Goal: Task Accomplishment & Management: Complete application form

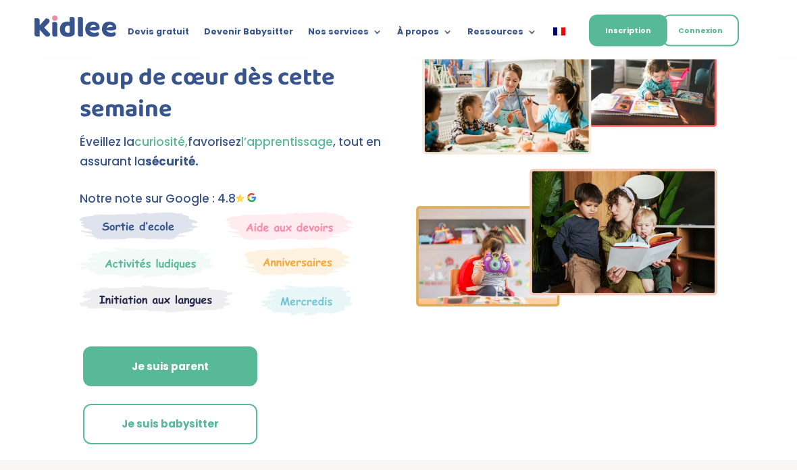
scroll to position [74, 0]
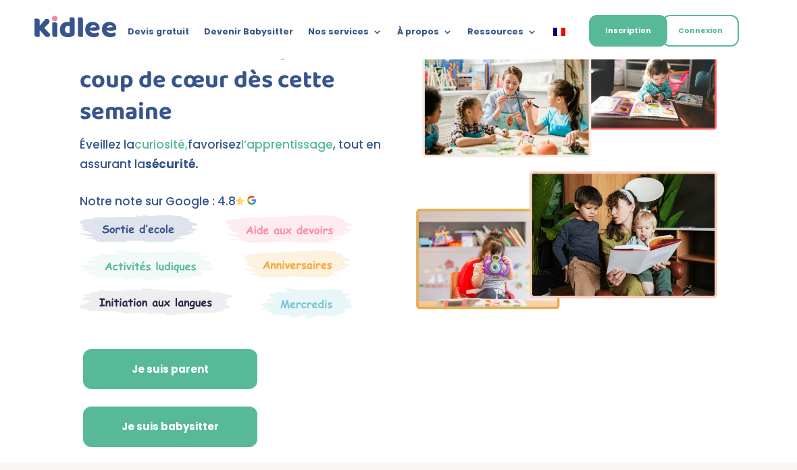
click at [210, 412] on link "Je suis babysitter" at bounding box center [170, 426] width 174 height 41
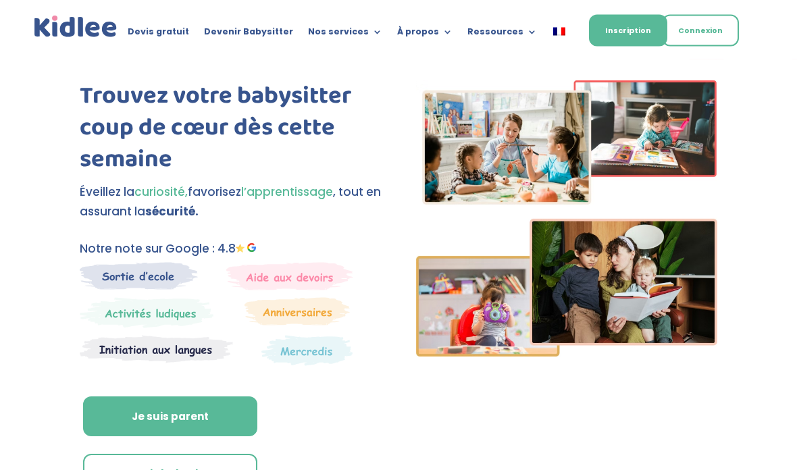
scroll to position [0, 0]
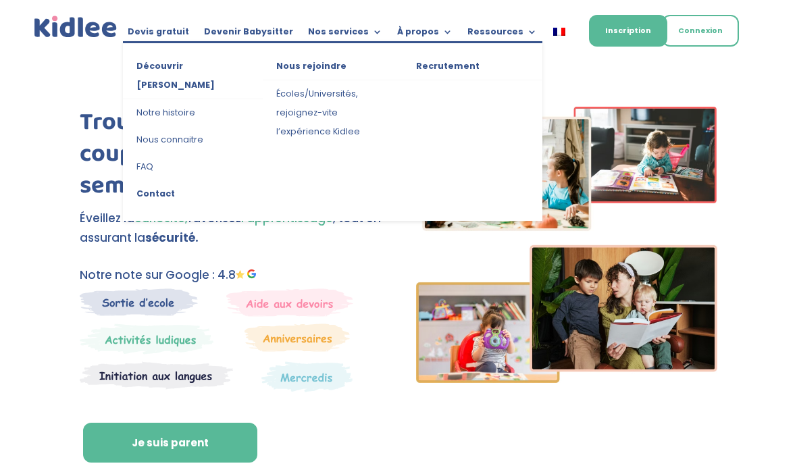
click at [340, 91] on div "Trouvez votre babysitter coup de cœur dès cette semaine Éveillez la curiosité, …" at bounding box center [398, 313] width 637 height 445
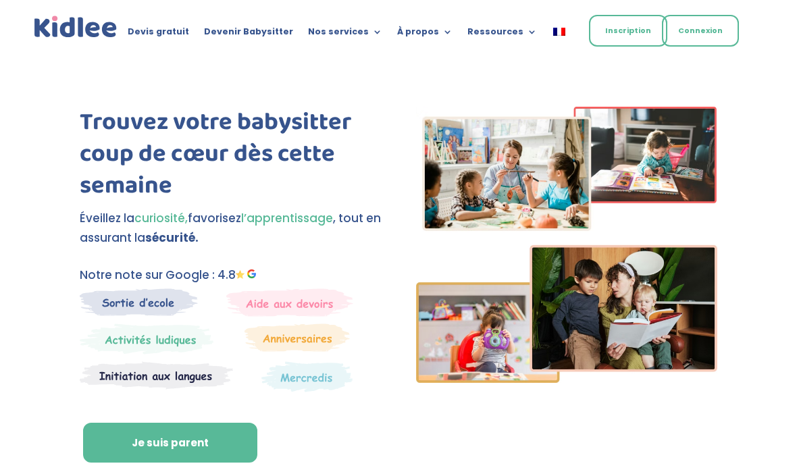
click at [633, 41] on link "Inscription" at bounding box center [628, 31] width 78 height 32
click at [262, 32] on link "Devenir Babysitter" at bounding box center [248, 34] width 89 height 15
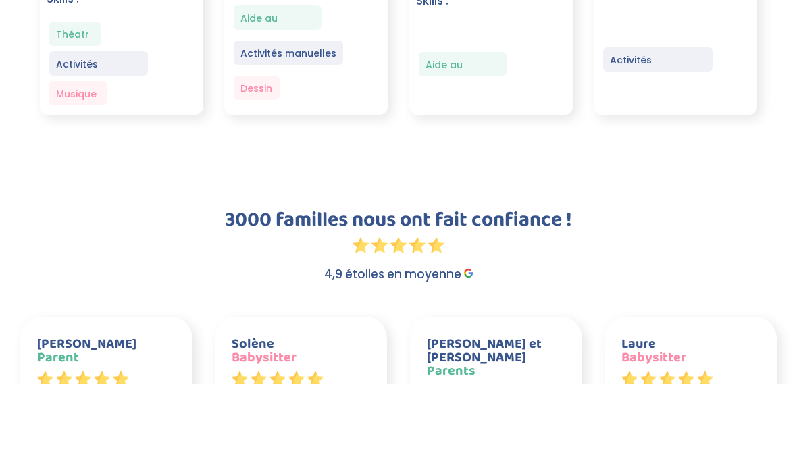
scroll to position [2141, 0]
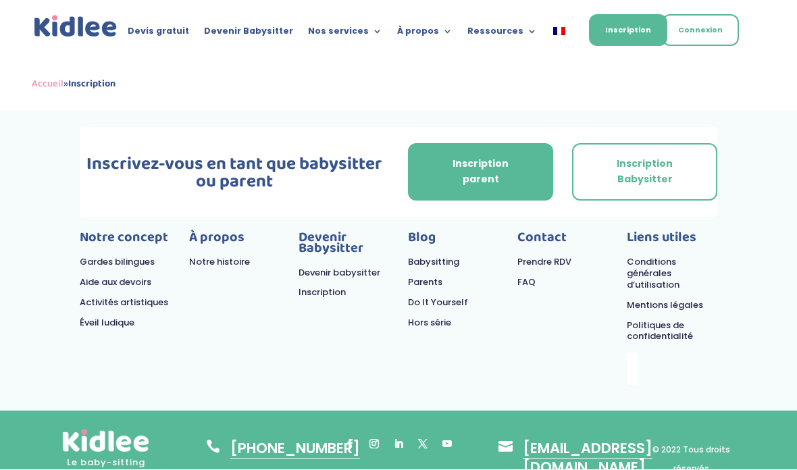
scroll to position [590, 0]
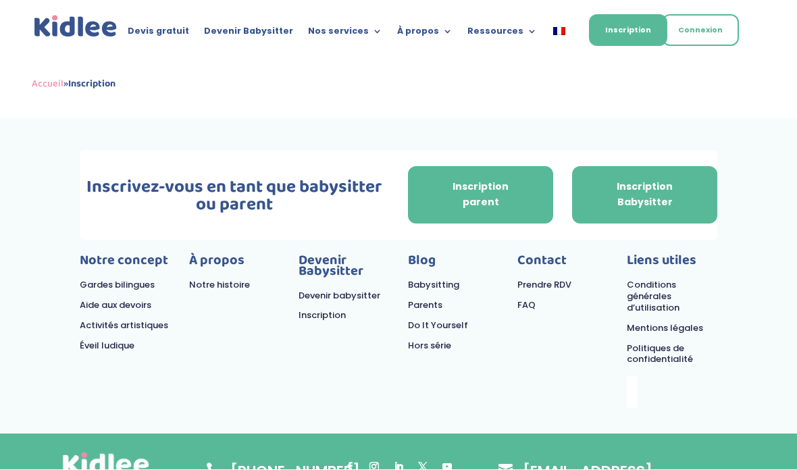
click at [640, 188] on link "Inscription Babysitter" at bounding box center [644, 196] width 145 height 58
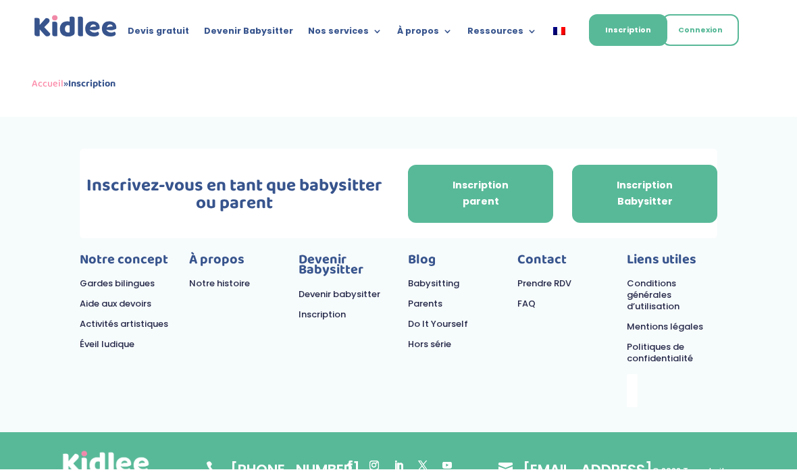
scroll to position [643, 0]
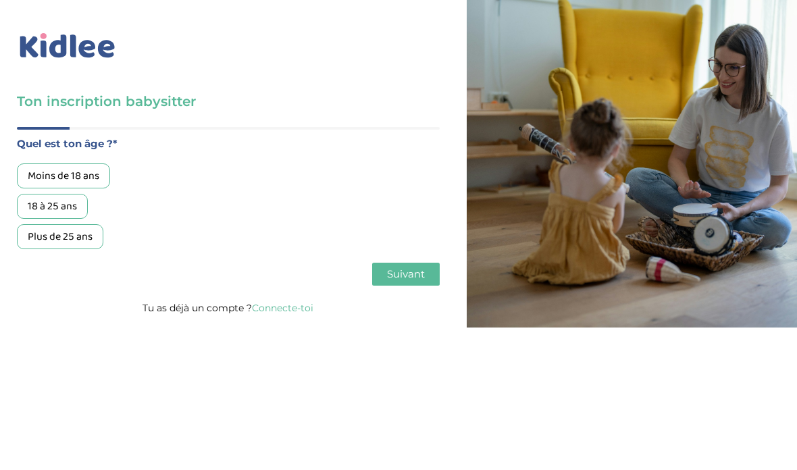
click at [76, 171] on div "Moins de 18 ans" at bounding box center [63, 175] width 93 height 25
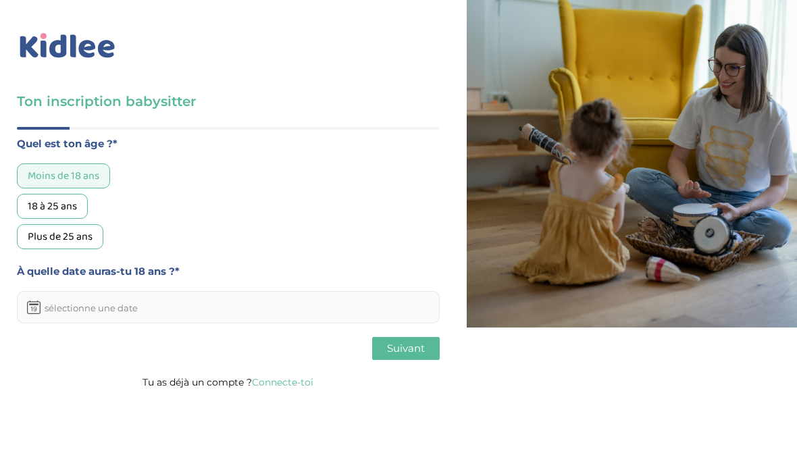
click at [66, 210] on div "18 à 25 ans" at bounding box center [52, 206] width 71 height 25
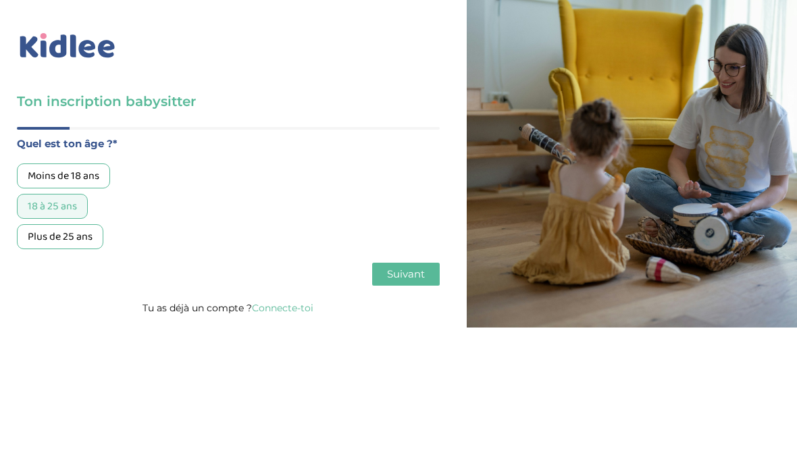
click at [92, 178] on div "Moins de 18 ans" at bounding box center [63, 175] width 93 height 25
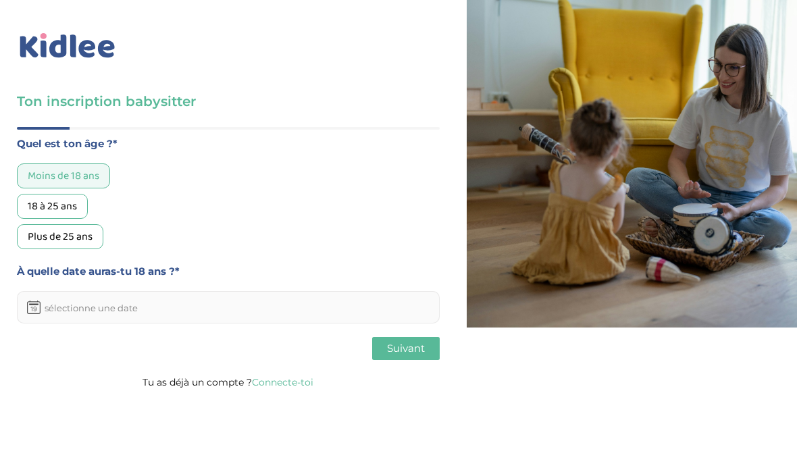
click at [76, 202] on div "18 à 25 ans" at bounding box center [52, 206] width 71 height 25
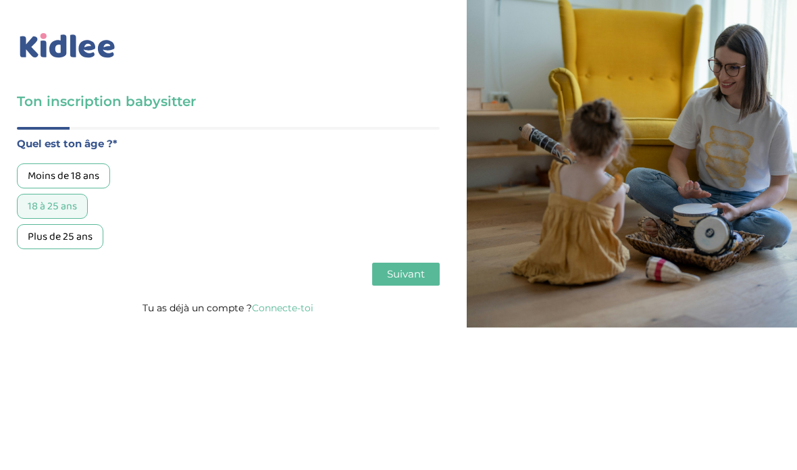
click at [423, 286] on button "Suivant" at bounding box center [406, 274] width 68 height 23
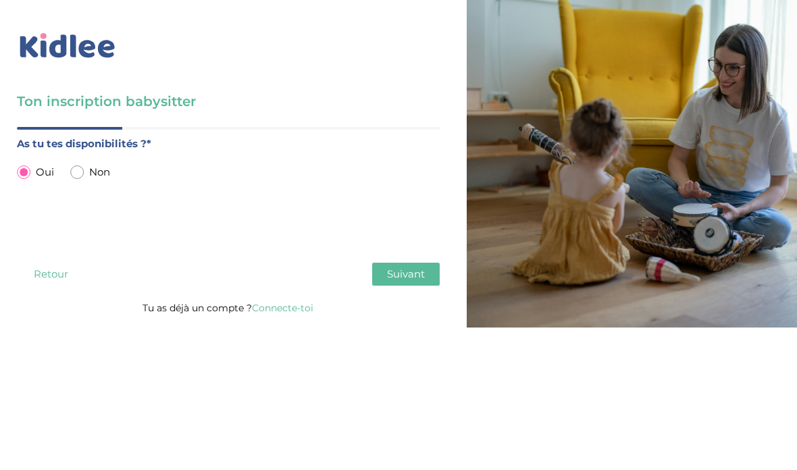
click at [387, 286] on button "Suivant" at bounding box center [406, 274] width 68 height 23
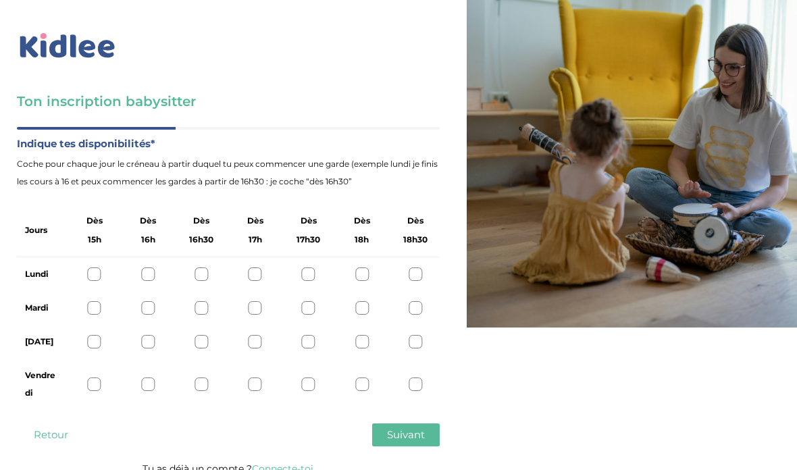
click at [416, 279] on div at bounding box center [415, 274] width 14 height 14
click at [413, 307] on div at bounding box center [415, 308] width 14 height 14
click at [414, 306] on icon at bounding box center [415, 308] width 10 height 10
click at [446, 323] on div "Ton inscription babysitter Merci de vérifier que tous les champs sont remplis a…" at bounding box center [228, 242] width 477 height 484
click at [436, 184] on span "Coche pour chaque jour le créneau à partir duquel tu peux commencer une garde (…" at bounding box center [228, 172] width 423 height 35
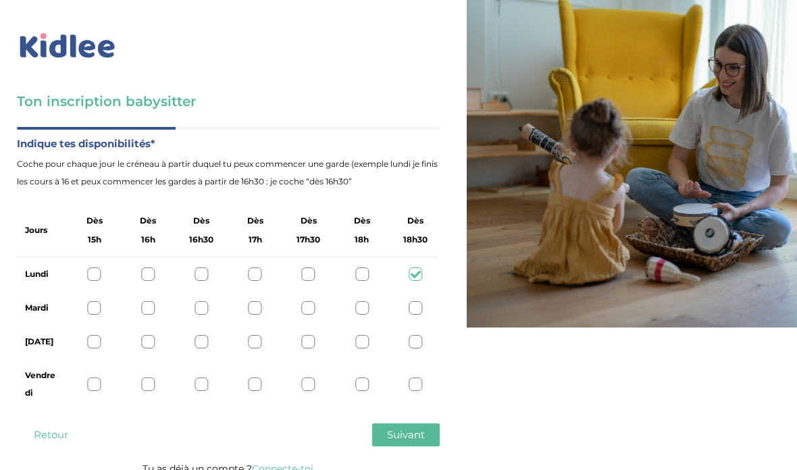
click at [421, 275] on div at bounding box center [415, 274] width 14 height 14
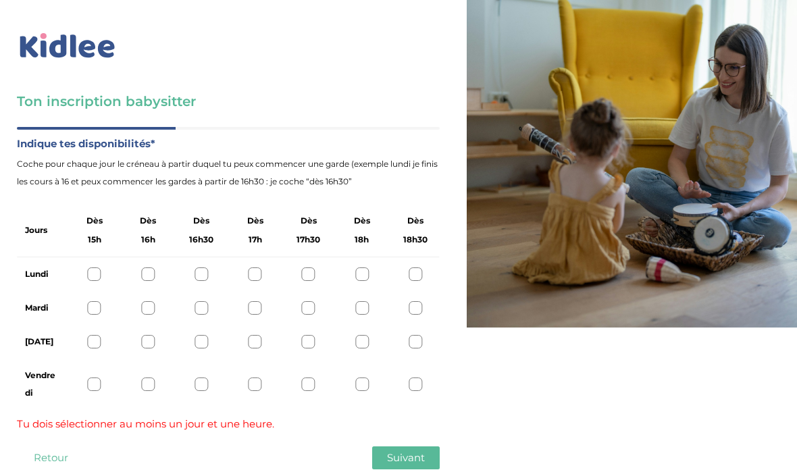
click at [362, 273] on div at bounding box center [362, 274] width 14 height 14
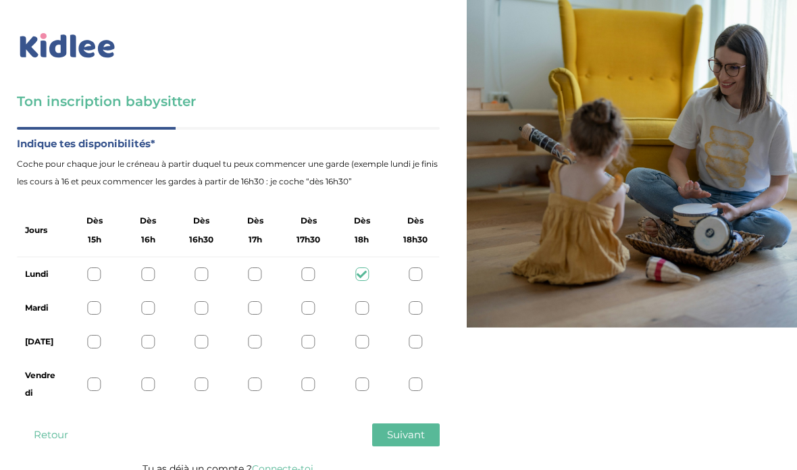
click at [414, 302] on div at bounding box center [415, 308] width 14 height 14
click at [414, 308] on icon at bounding box center [415, 308] width 10 height 10
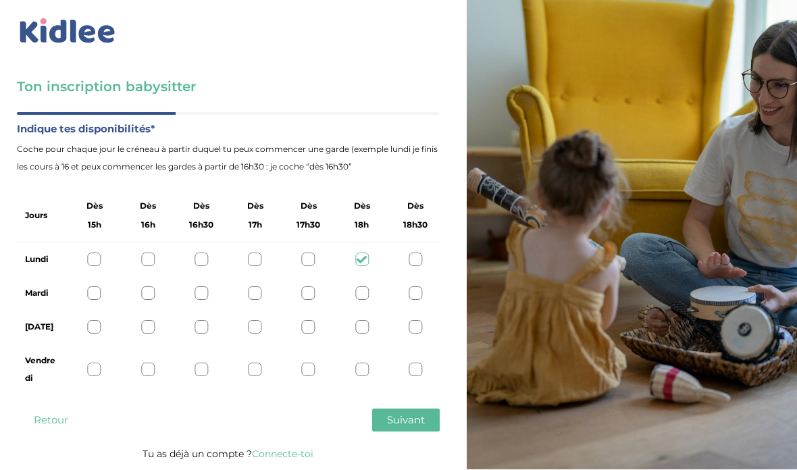
scroll to position [47, 0]
click at [92, 321] on div at bounding box center [95, 328] width 14 height 14
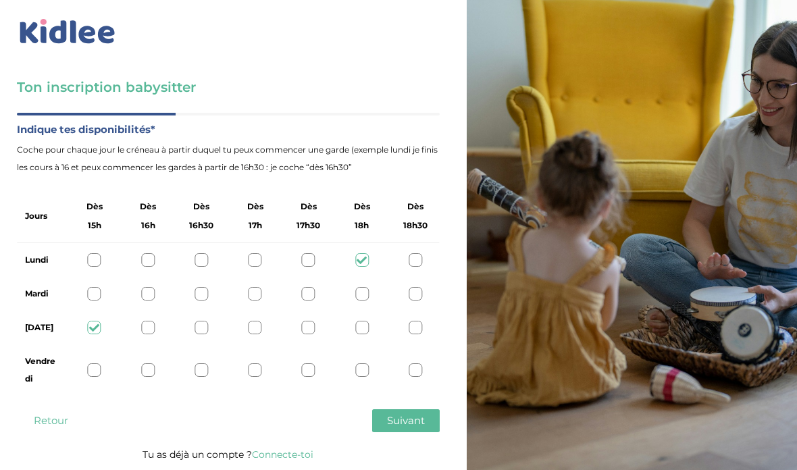
scroll to position [54, 0]
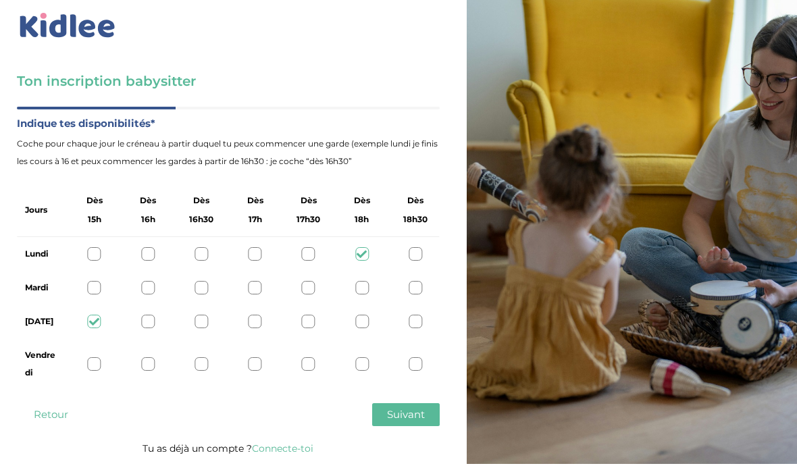
click at [411, 414] on span "Suivant" at bounding box center [406, 420] width 38 height 13
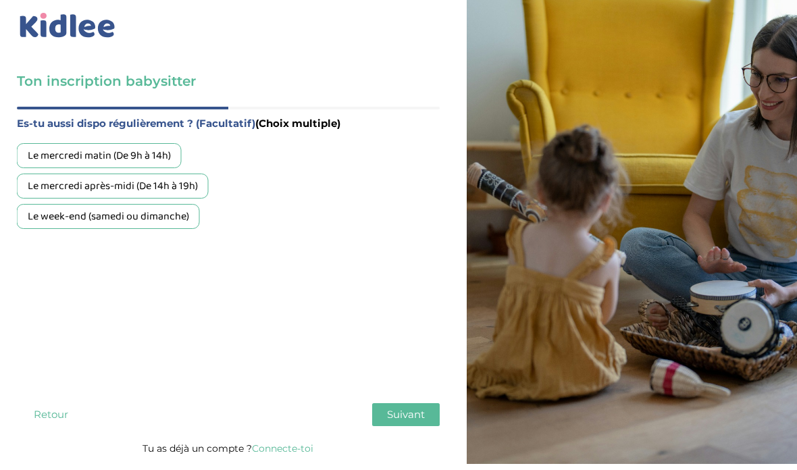
click at [184, 180] on div "Le mercredi après-midi (De 14h à 19h)" at bounding box center [113, 192] width 192 height 25
click at [175, 210] on div "Le week-end (samedi ou dimanche)" at bounding box center [108, 222] width 183 height 25
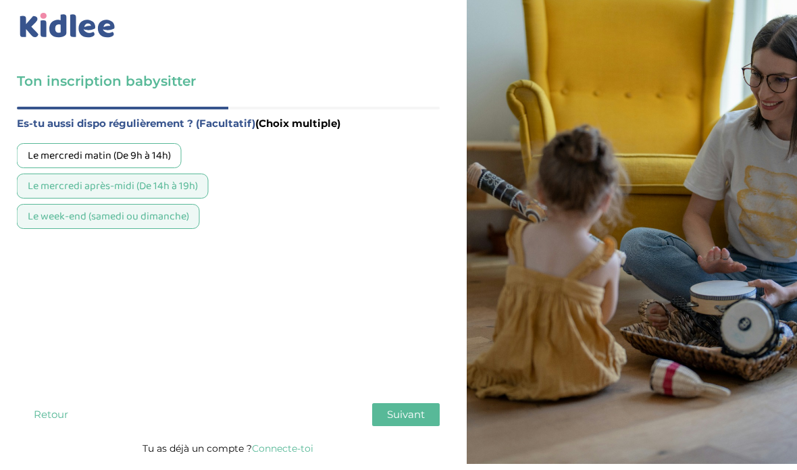
click at [400, 414] on span "Suivant" at bounding box center [406, 420] width 38 height 13
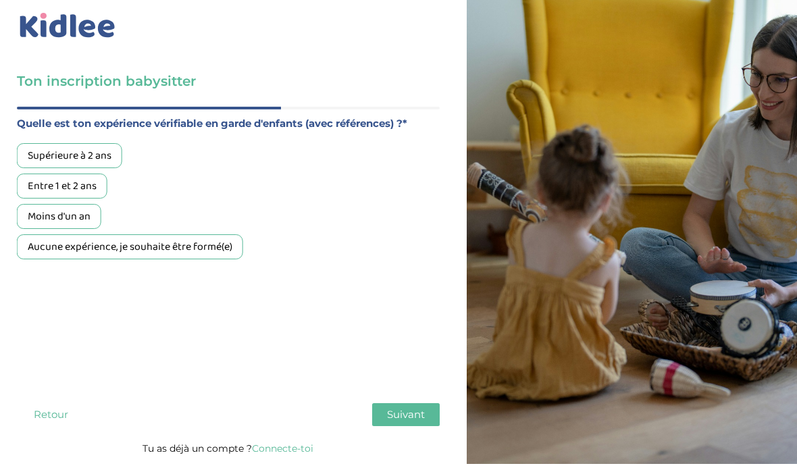
click at [220, 240] on div "Aucune expérience, je souhaite être formé(e)" at bounding box center [130, 252] width 226 height 25
click at [405, 414] on span "Suivant" at bounding box center [406, 420] width 38 height 13
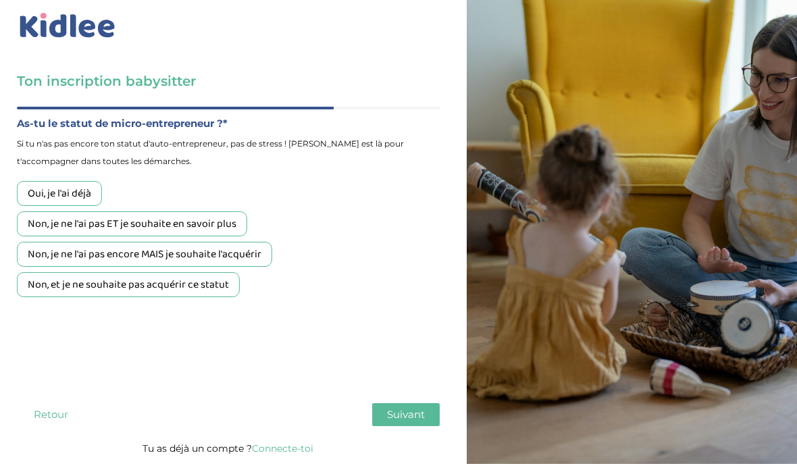
click at [208, 278] on div "Non, et je ne souhaite pas acquérir ce statut" at bounding box center [128, 290] width 223 height 25
click at [408, 414] on span "Suivant" at bounding box center [406, 420] width 38 height 13
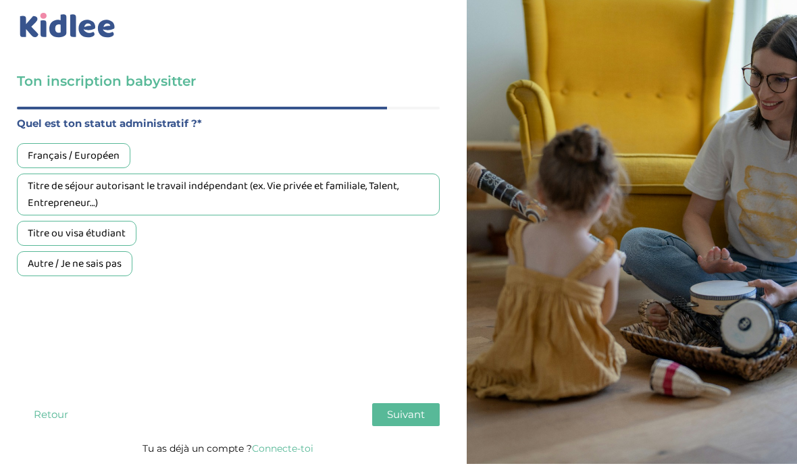
click at [81, 149] on div "Français / Européen" at bounding box center [73, 161] width 113 height 25
click at [403, 414] on span "Suivant" at bounding box center [406, 420] width 38 height 13
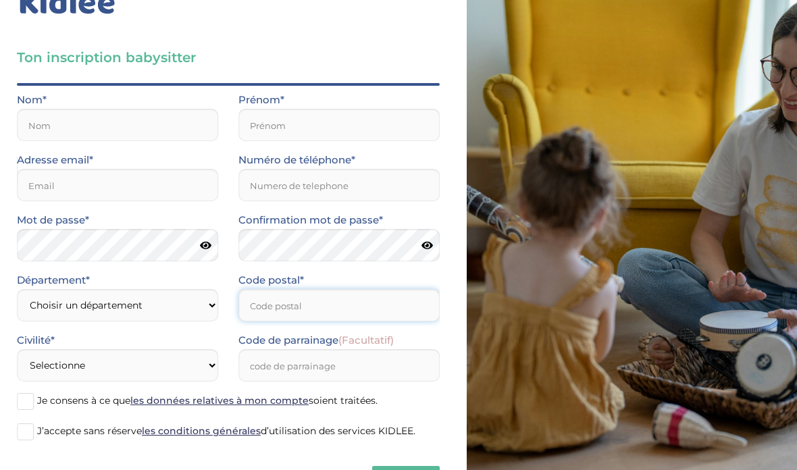
scroll to position [0, 0]
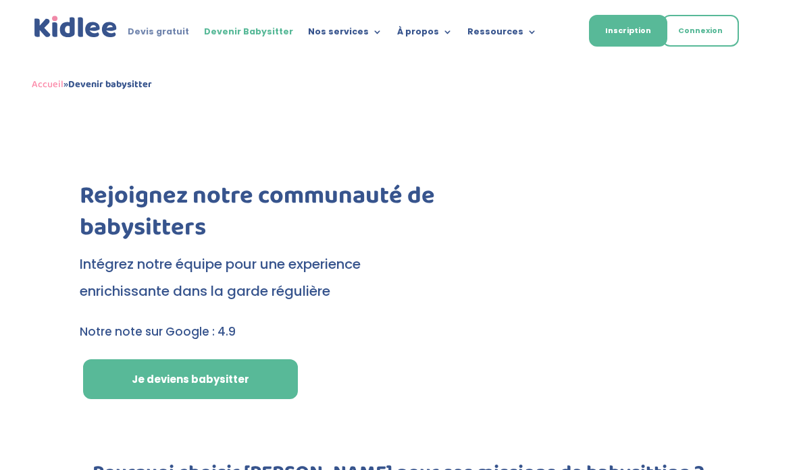
click at [189, 29] on link "Devis gratuit" at bounding box center [158, 34] width 61 height 15
